Goal: Task Accomplishment & Management: Complete application form

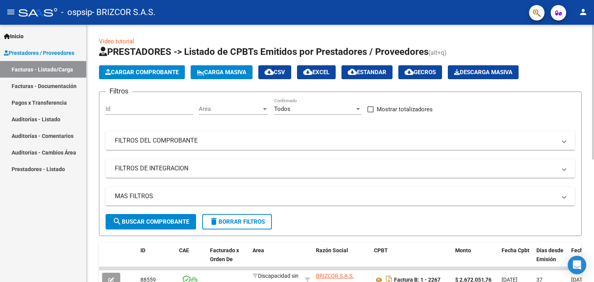
click at [148, 79] on app-list-header "PRESTADORES -> Listado de CPBTs Emitidos por Prestadores / Proveedores (alt+q) …" at bounding box center [340, 141] width 483 height 191
click at [150, 77] on button "Cargar Comprobante" at bounding box center [142, 72] width 86 height 14
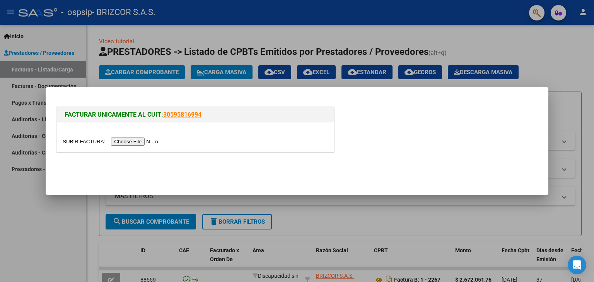
click at [153, 142] on input "file" at bounding box center [112, 142] width 98 height 8
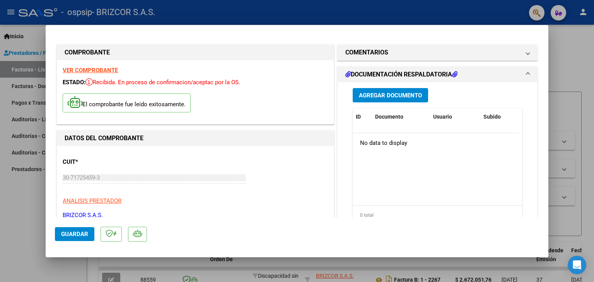
click at [407, 93] on span "Agregar Documento" at bounding box center [390, 95] width 63 height 7
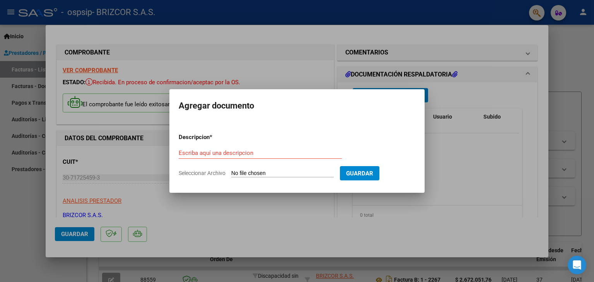
click at [271, 174] on input "Seleccionar Archivo" at bounding box center [282, 173] width 102 height 7
click at [252, 171] on input "Seleccionar Archivo" at bounding box center [282, 173] width 102 height 7
type input "C:\fakepath\[PERSON_NAME] SEPTIEMBRE.pdf"
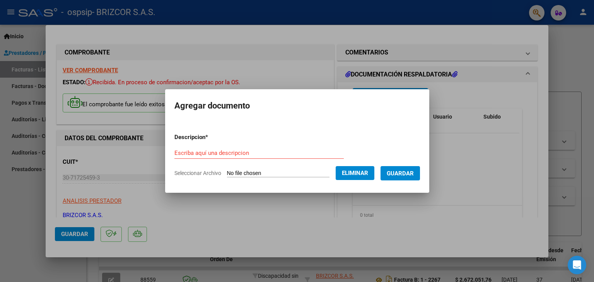
click at [220, 152] on input "Escriba aquí una descripcion" at bounding box center [258, 153] width 169 height 7
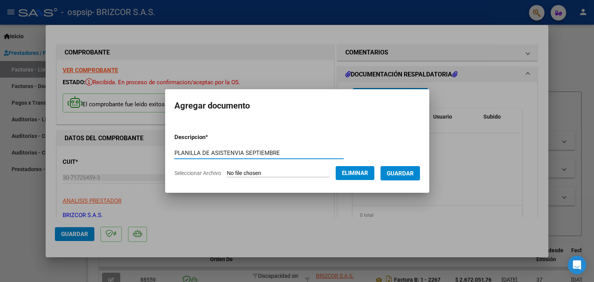
type input "PLANILLA DE ASISTENVIA SEPTIEMBRE"
click at [399, 168] on button "Guardar" at bounding box center [400, 173] width 39 height 14
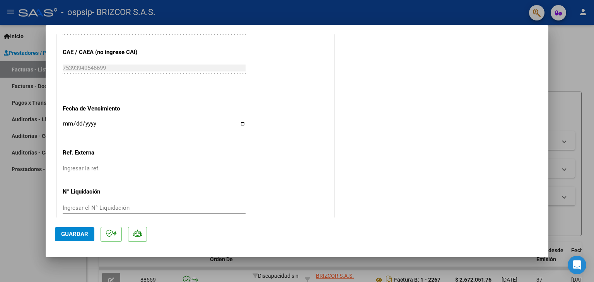
scroll to position [434, 0]
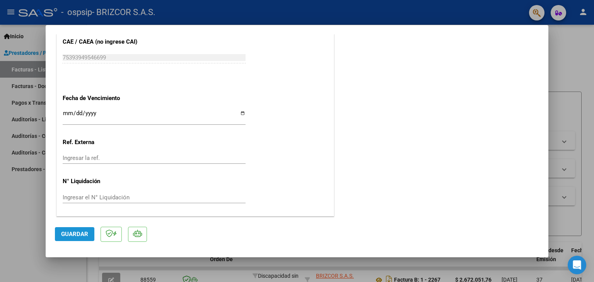
click at [79, 231] on span "Guardar" at bounding box center [74, 234] width 27 height 7
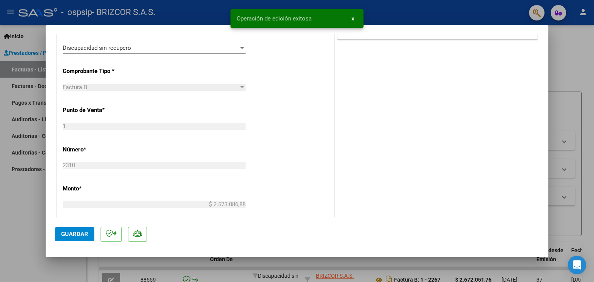
scroll to position [387, 0]
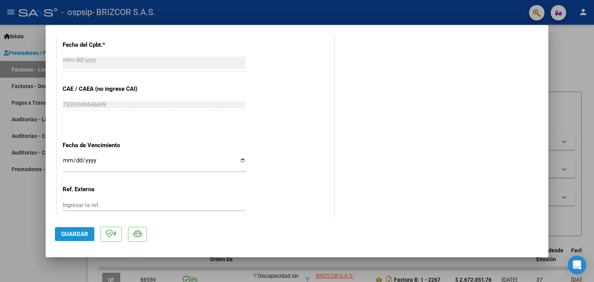
click at [73, 239] on button "Guardar" at bounding box center [74, 234] width 39 height 14
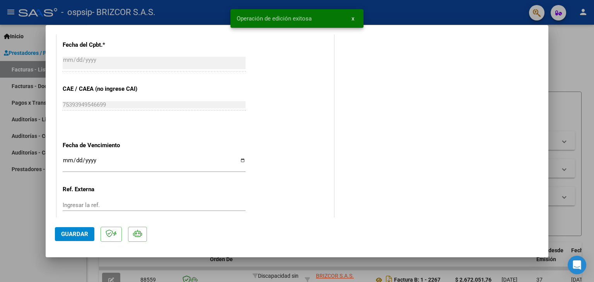
click at [560, 125] on div at bounding box center [297, 141] width 594 height 282
type input "$ 0,00"
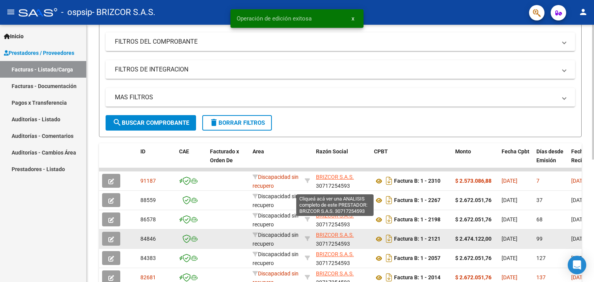
scroll to position [155, 0]
